Goal: Task Accomplishment & Management: Manage account settings

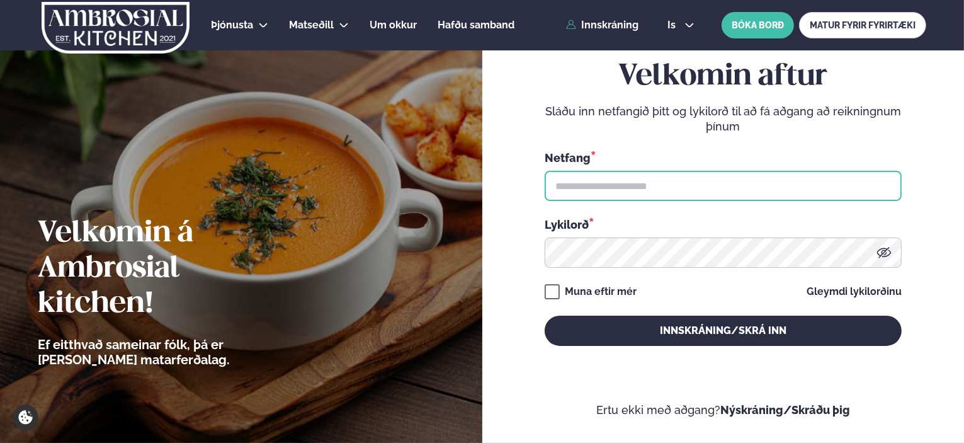
click at [594, 193] on input "text" at bounding box center [723, 186] width 357 height 30
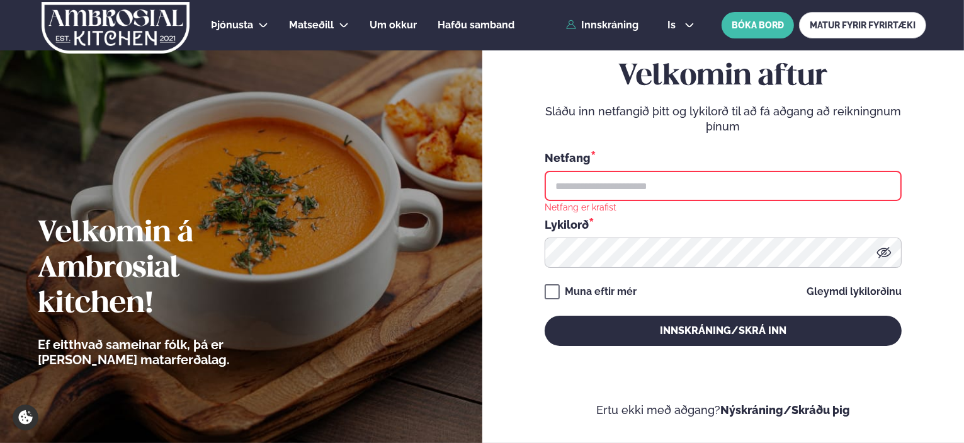
type input "**********"
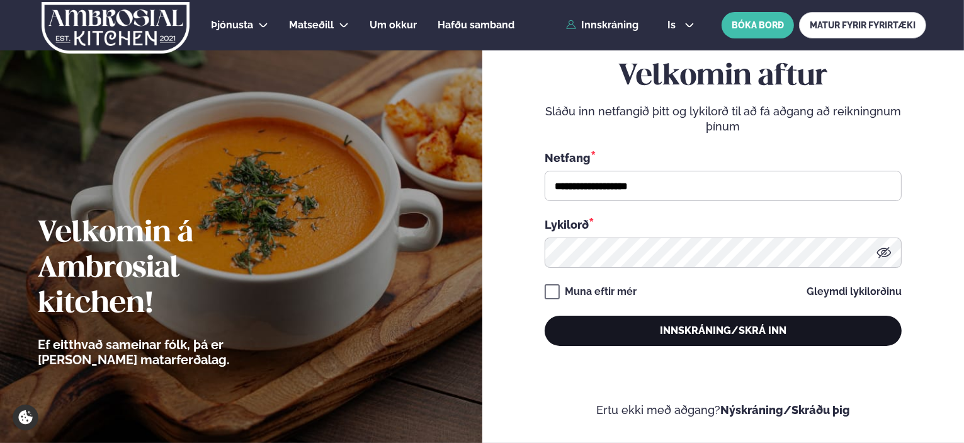
click at [664, 342] on button "Innskráning/Skrá inn" at bounding box center [723, 330] width 357 height 30
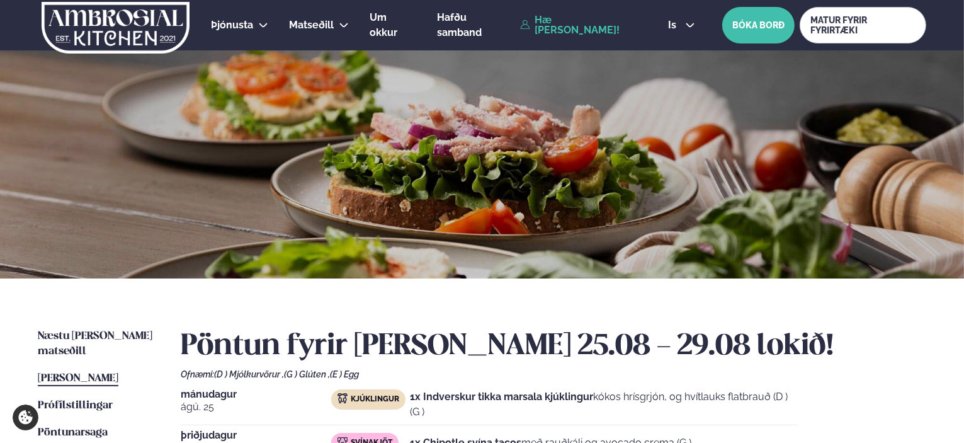
scroll to position [315, 0]
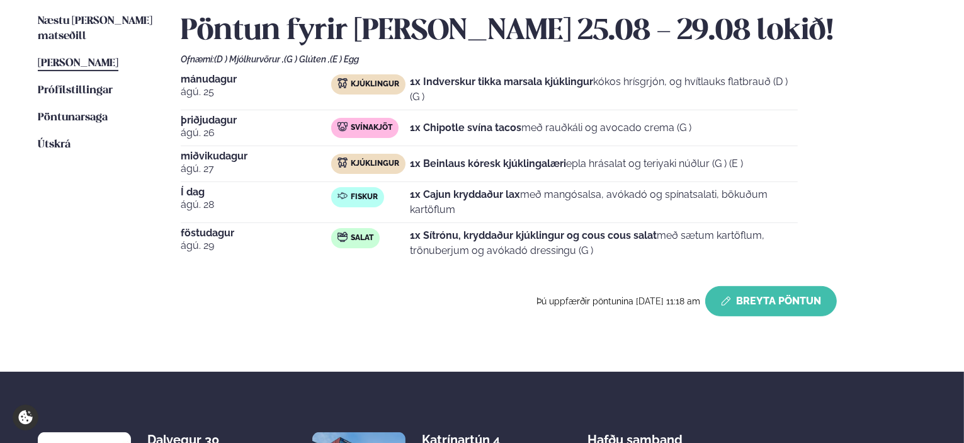
click at [783, 297] on button "Breyta Pöntun" at bounding box center [771, 301] width 132 height 30
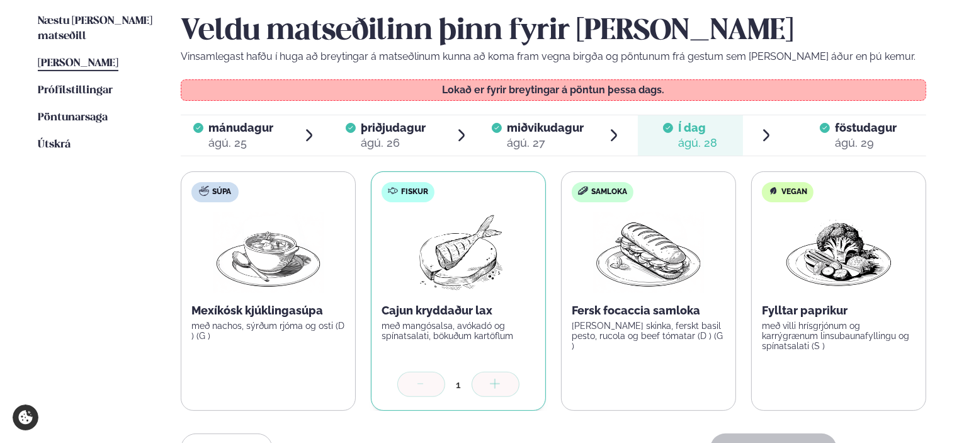
click at [869, 129] on span "föstudagur" at bounding box center [866, 127] width 62 height 13
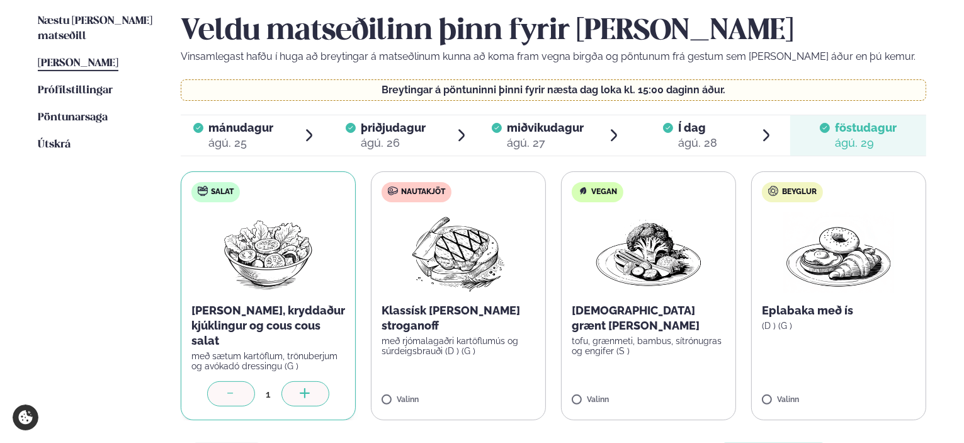
click at [691, 136] on div "ágú. 28" at bounding box center [697, 142] width 39 height 15
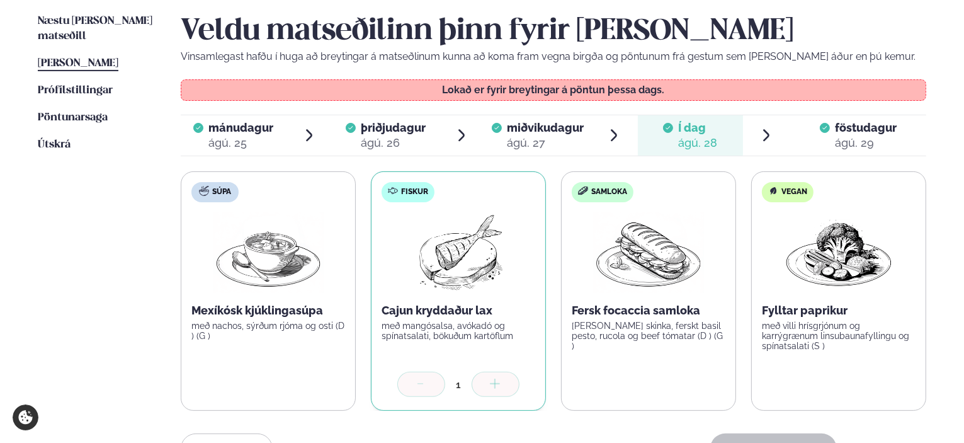
click at [852, 139] on div "ágú. 29" at bounding box center [866, 142] width 62 height 15
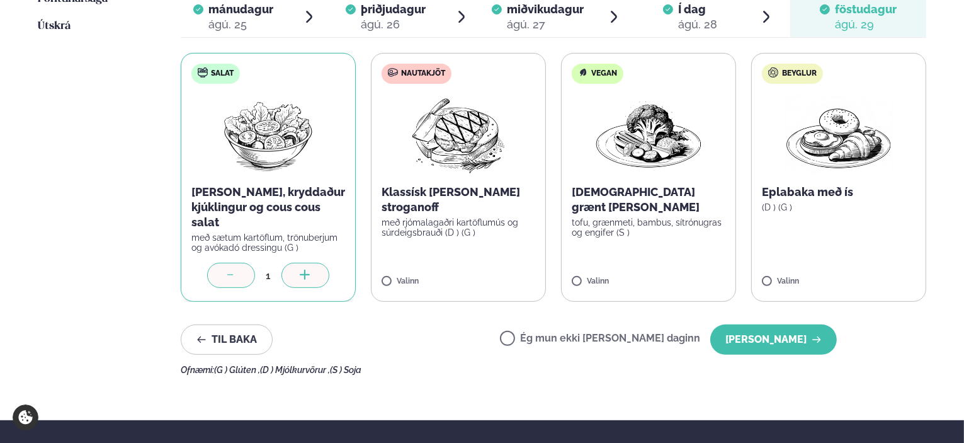
scroll to position [441, 0]
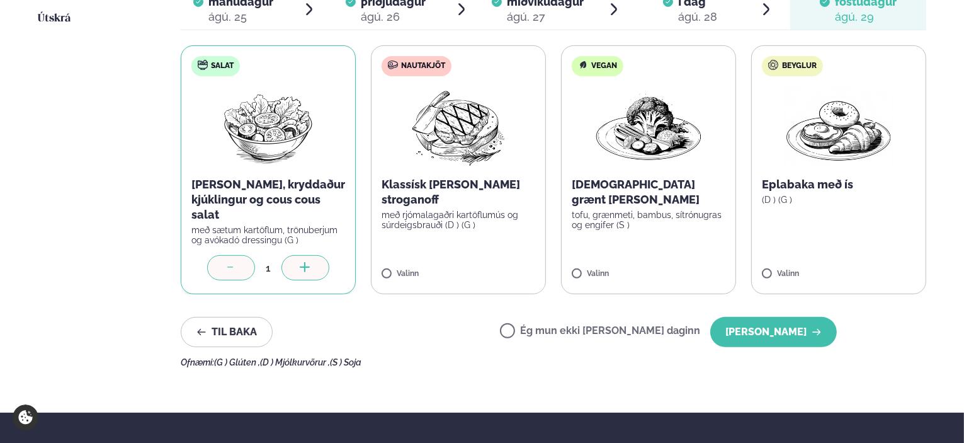
click at [558, 326] on label "Ég mun ekki [PERSON_NAME] daginn" at bounding box center [600, 331] width 200 height 13
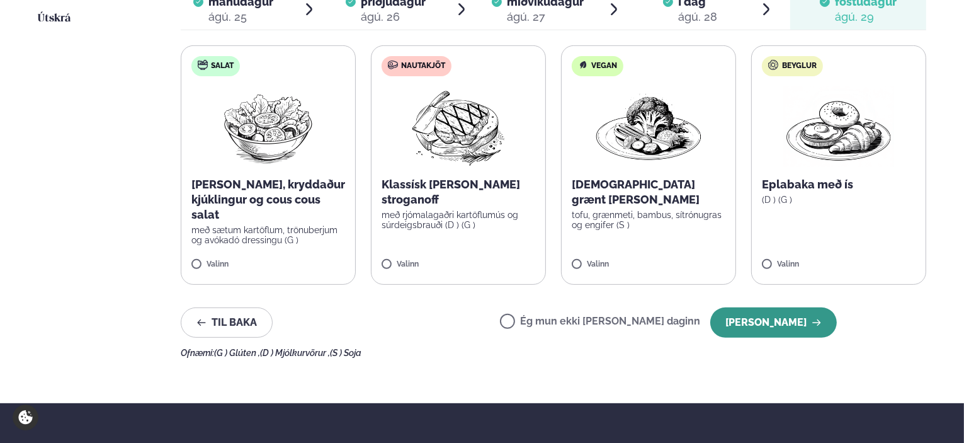
click at [797, 319] on button "[PERSON_NAME]" at bounding box center [773, 322] width 127 height 30
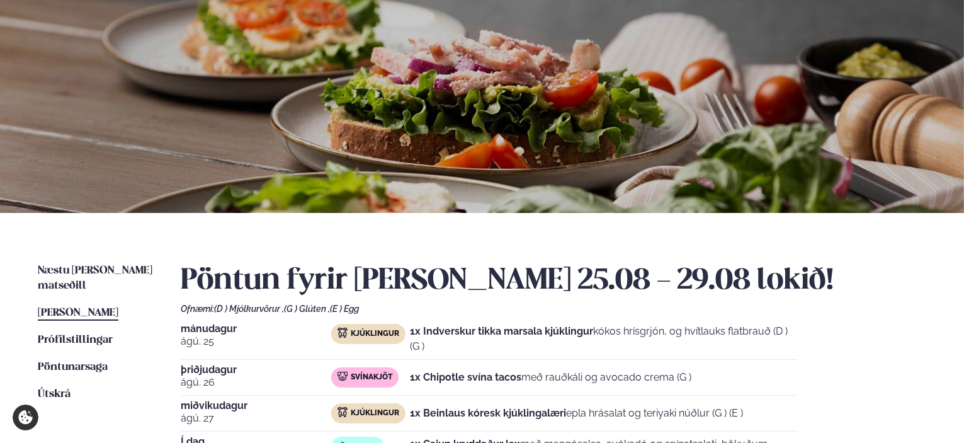
scroll to position [63, 0]
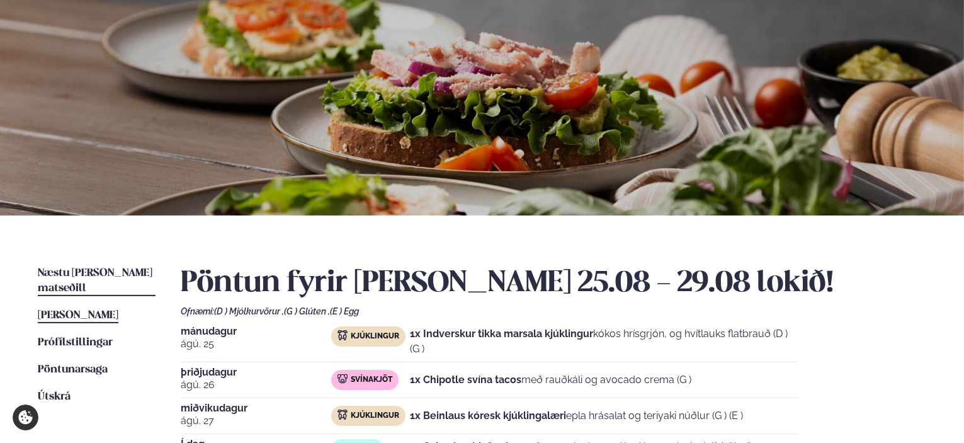
click at [101, 273] on span "Næstu [PERSON_NAME] matseðill" at bounding box center [95, 281] width 115 height 26
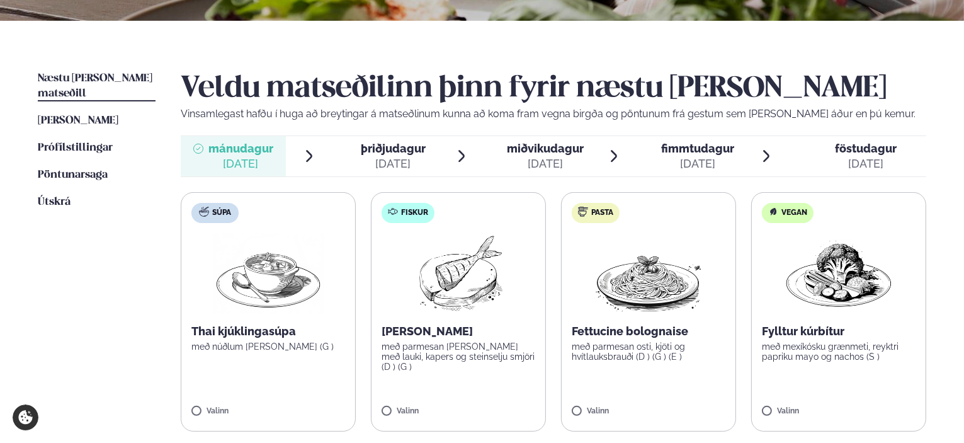
scroll to position [315, 0]
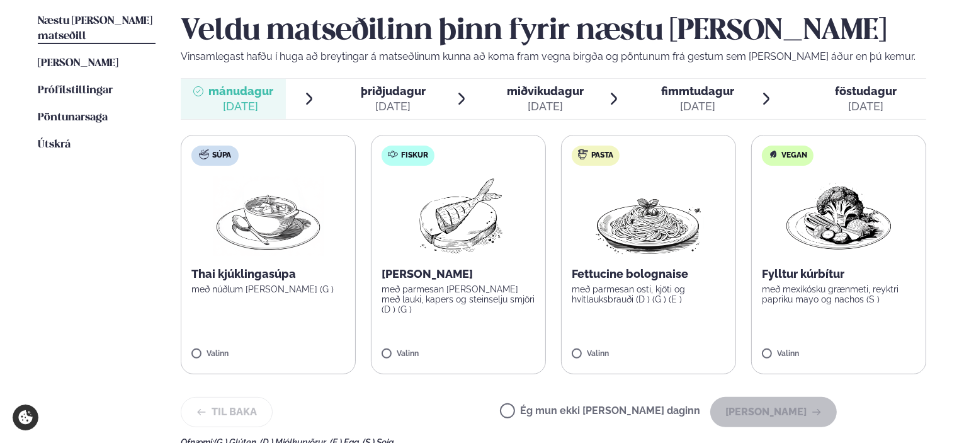
click at [396, 93] on span "þriðjudagur" at bounding box center [393, 90] width 65 height 13
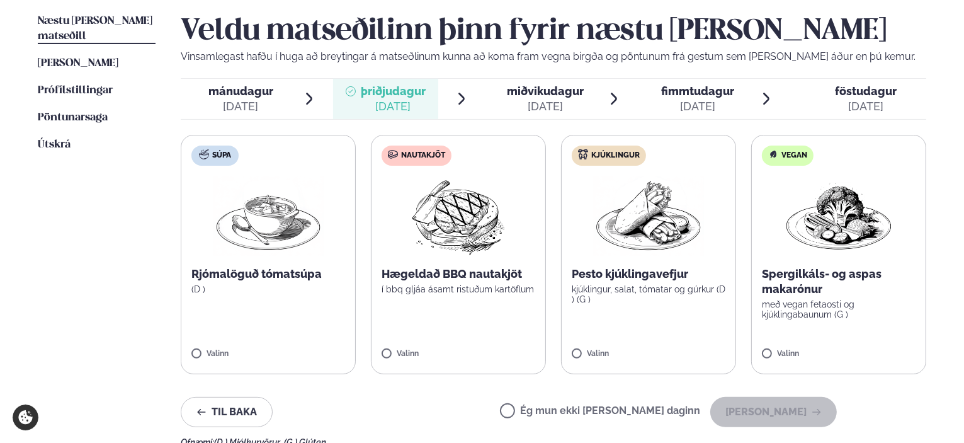
click at [531, 91] on span "miðvikudagur" at bounding box center [545, 90] width 77 height 13
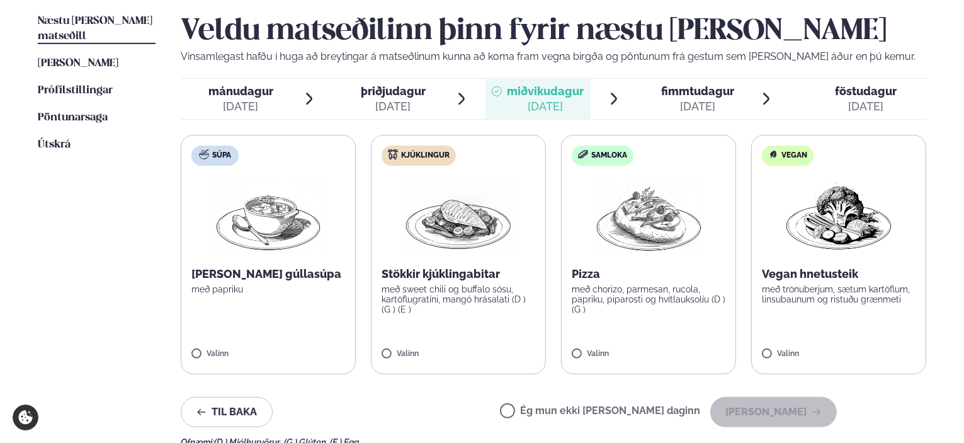
click at [662, 93] on span "fimmtudagur" at bounding box center [697, 90] width 73 height 13
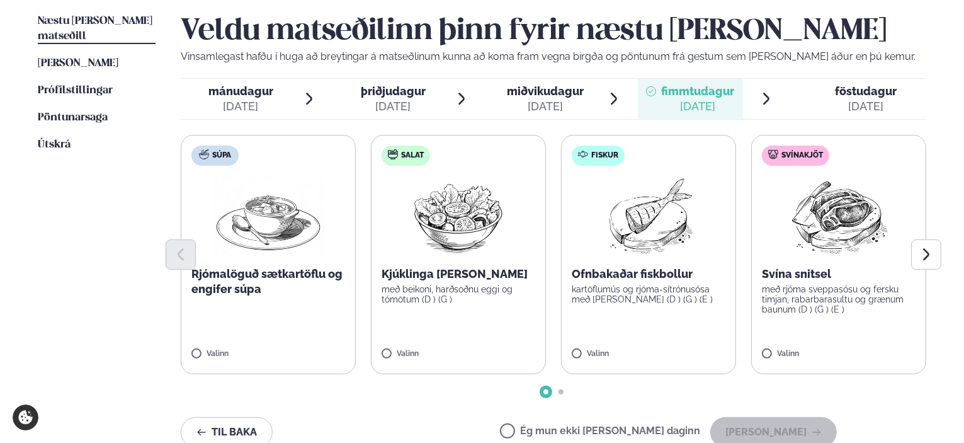
click at [840, 93] on span "föstudagur" at bounding box center [866, 90] width 62 height 13
